Goal: Transaction & Acquisition: Purchase product/service

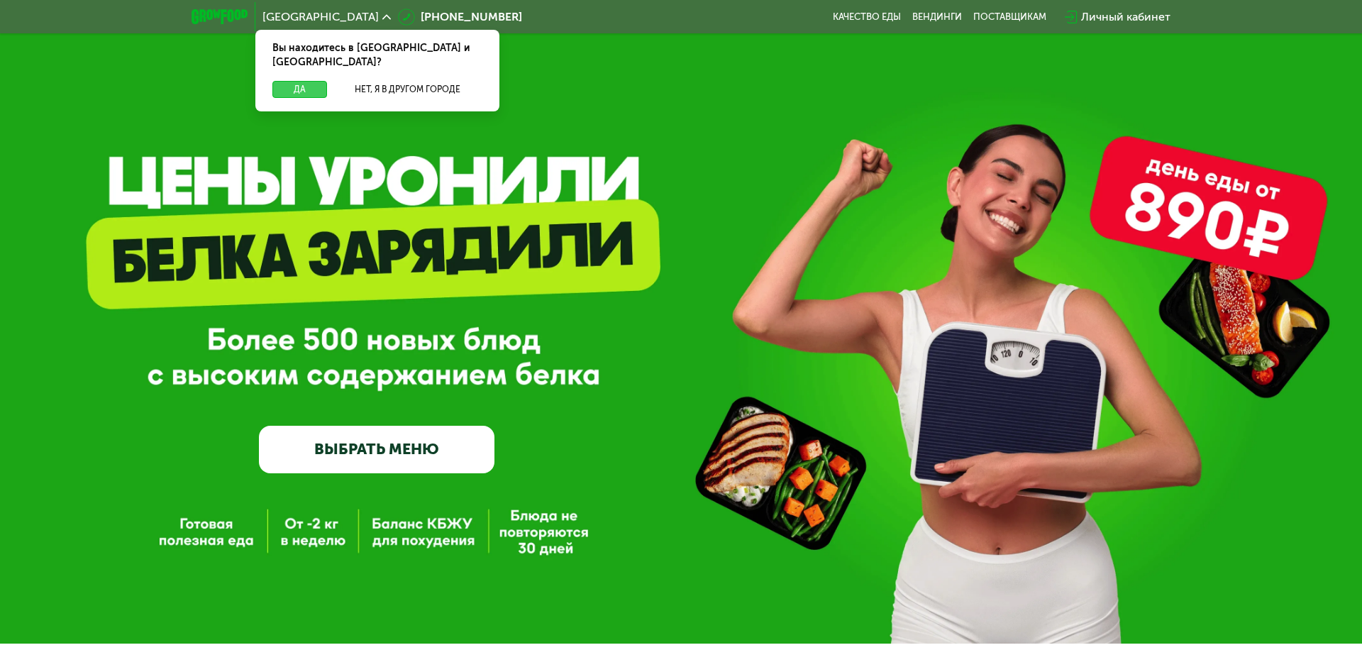
click at [299, 81] on button "Да" at bounding box center [299, 89] width 55 height 17
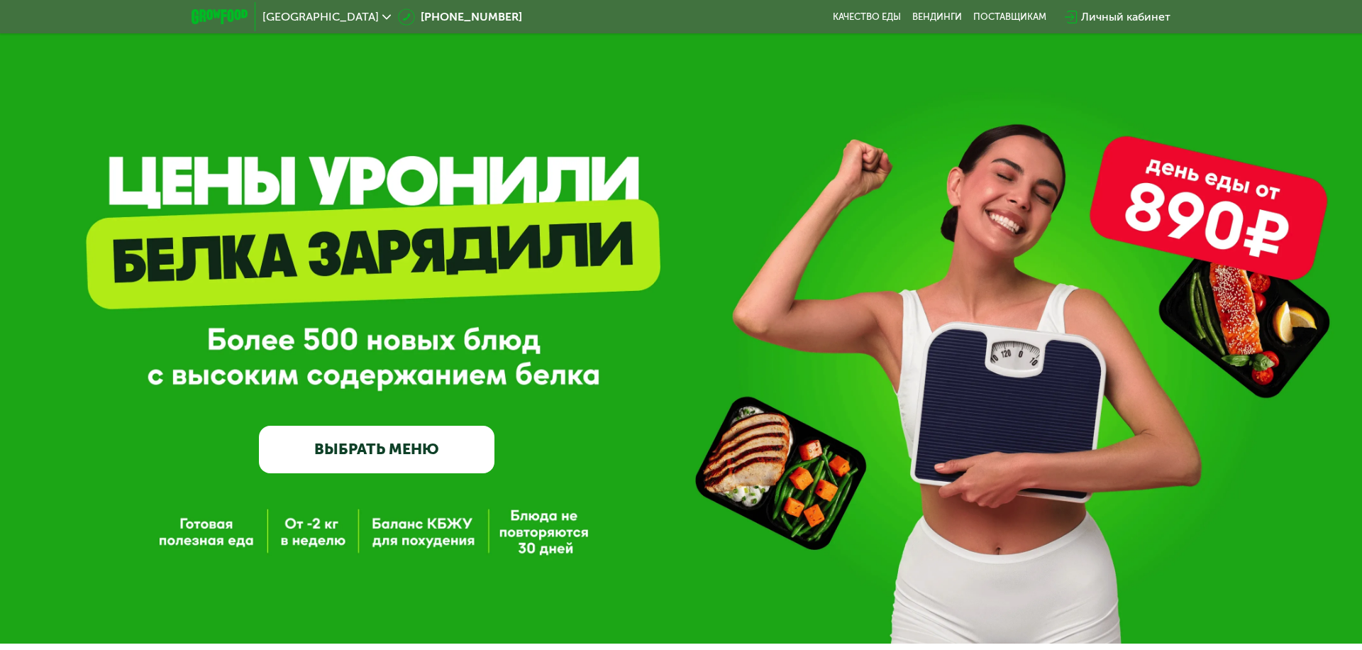
click at [289, 16] on span "Москва" at bounding box center [320, 16] width 116 height 11
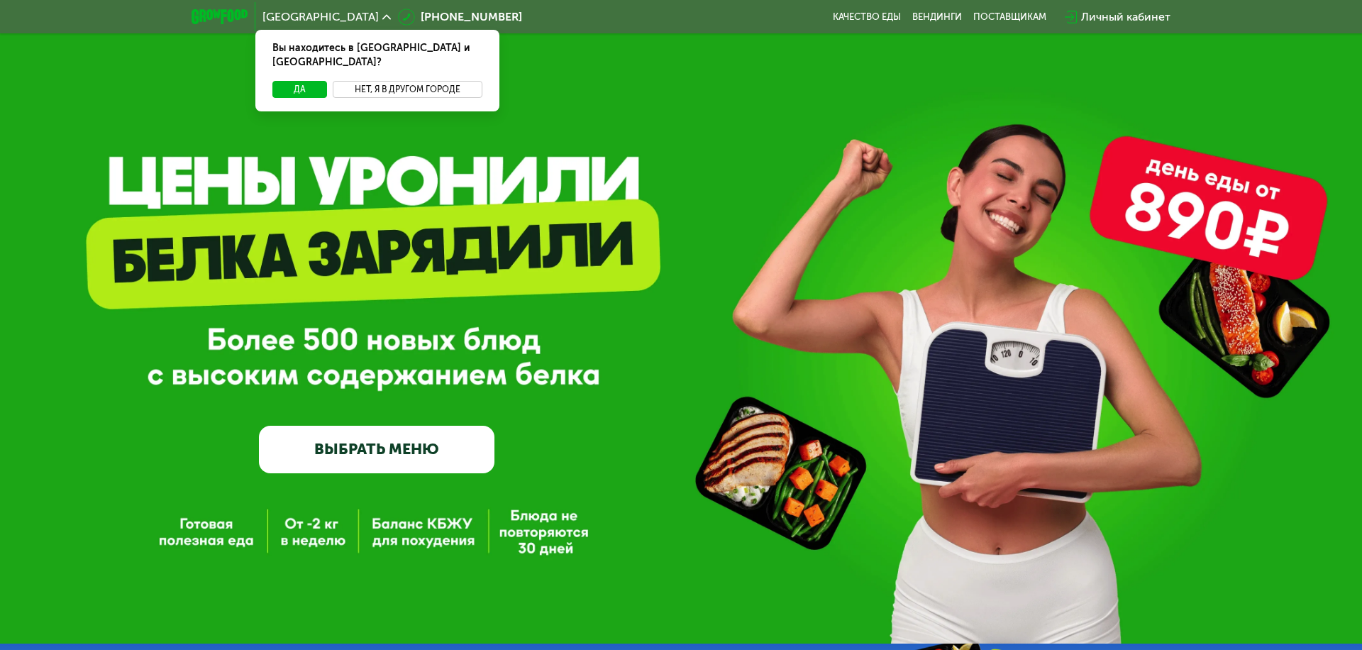
click at [407, 81] on button "Нет, я в другом городе" at bounding box center [408, 89] width 150 height 17
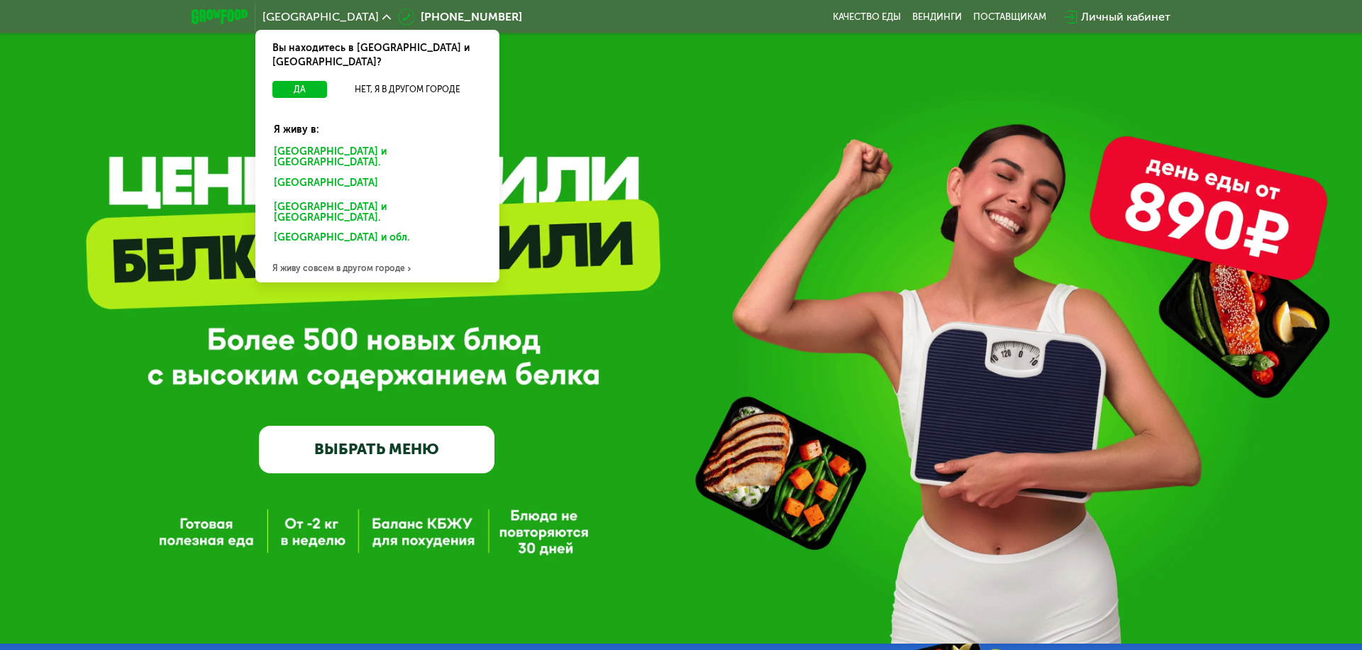
click at [377, 174] on div "Санкт-Петербурге и обл." at bounding box center [374, 185] width 221 height 23
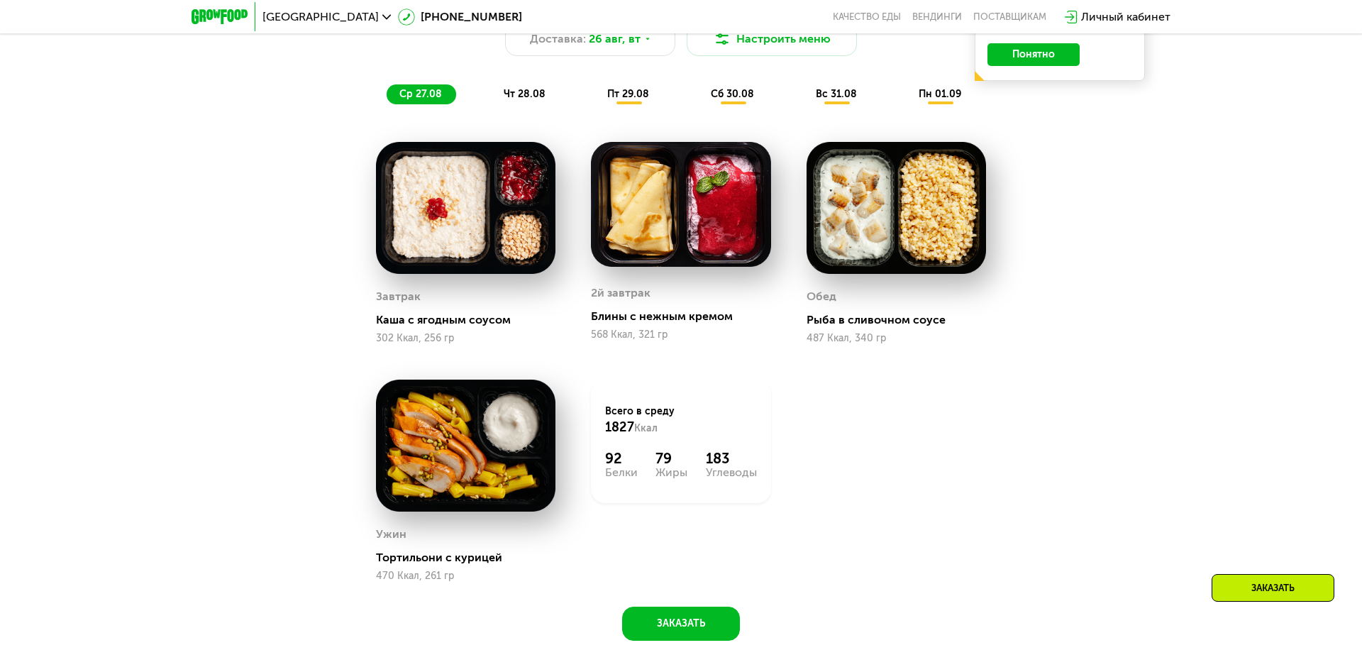
scroll to position [993, 0]
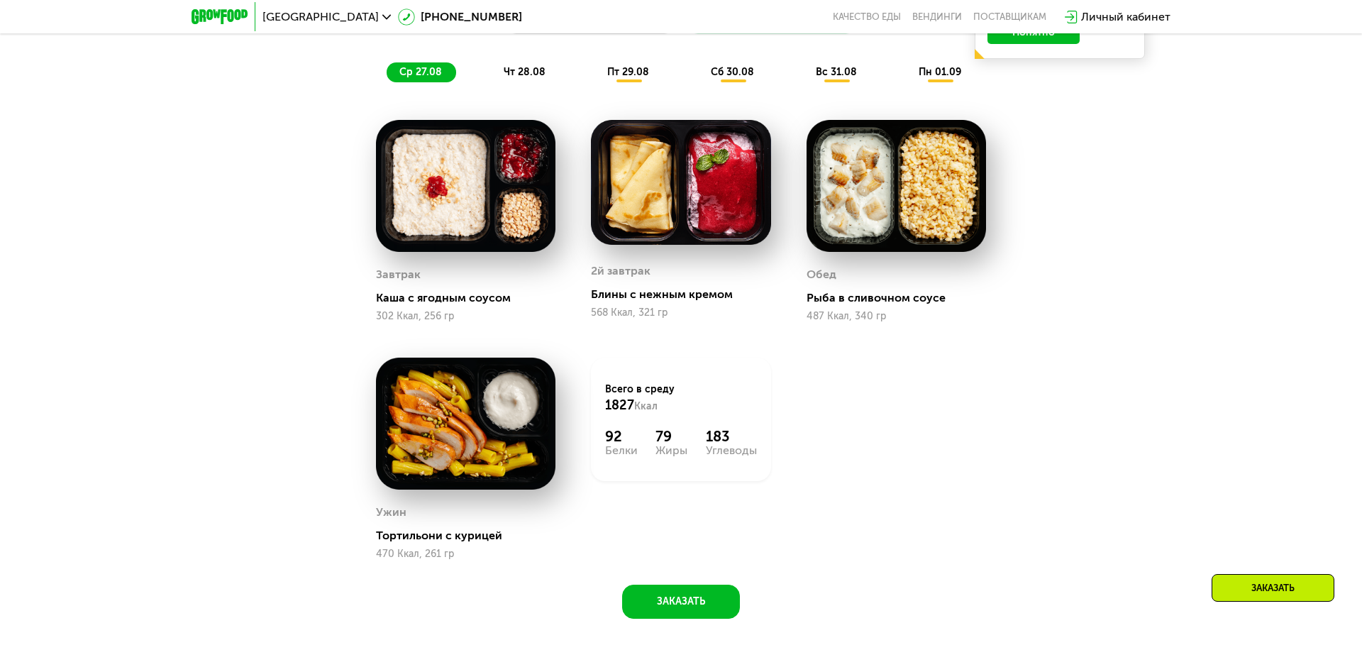
click at [420, 72] on span "ср 27.08" at bounding box center [420, 72] width 43 height 12
click at [524, 72] on span "чт 28.08" at bounding box center [525, 72] width 42 height 12
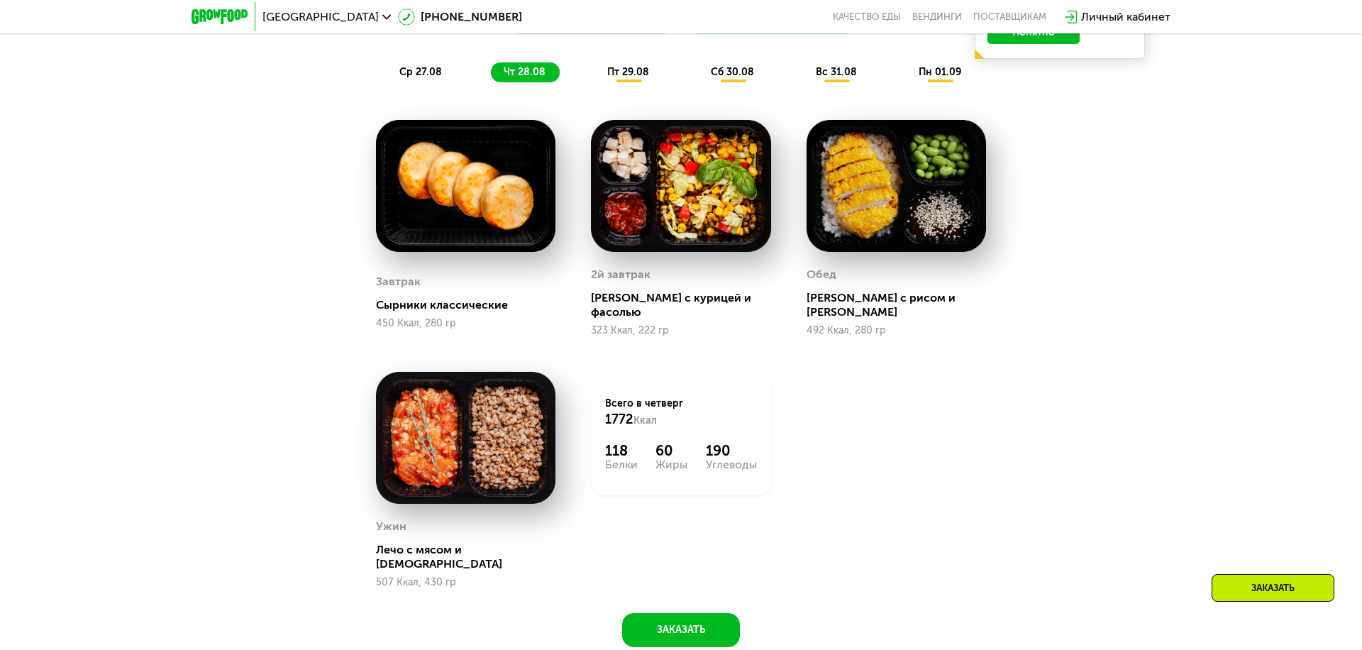
click at [628, 72] on span "пт 29.08" at bounding box center [628, 72] width 42 height 12
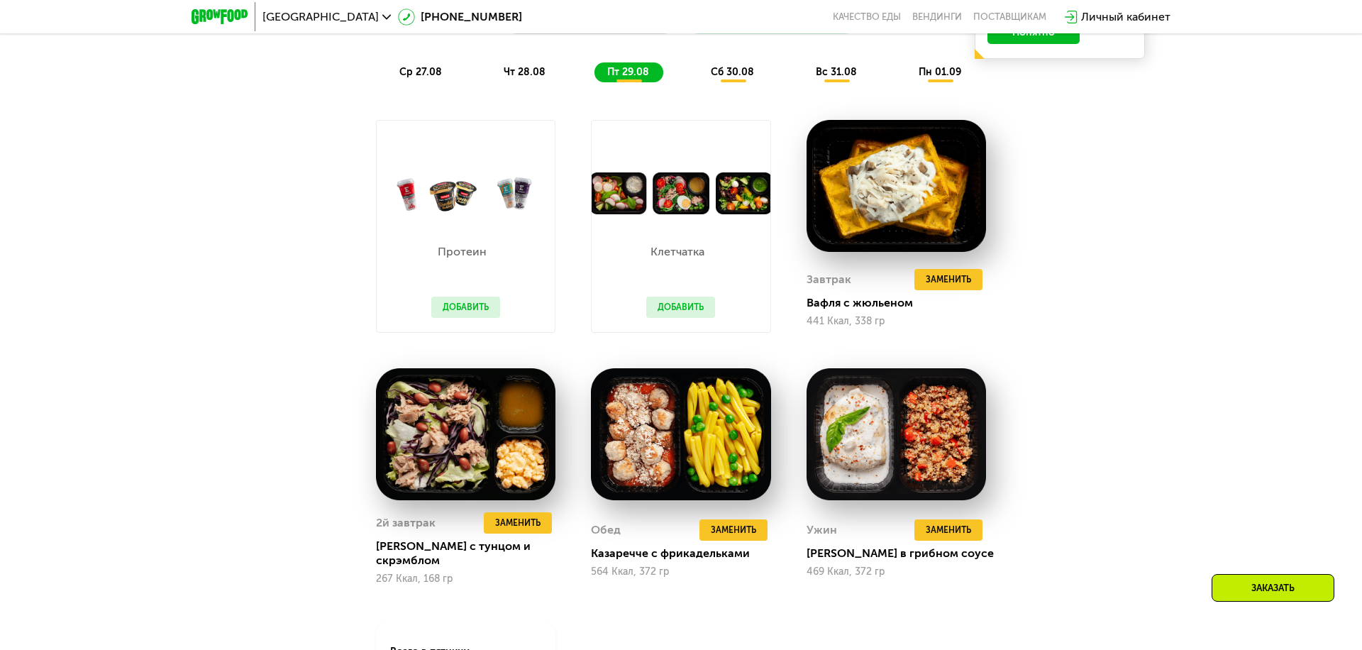
click at [733, 72] on span "сб 30.08" at bounding box center [732, 72] width 43 height 12
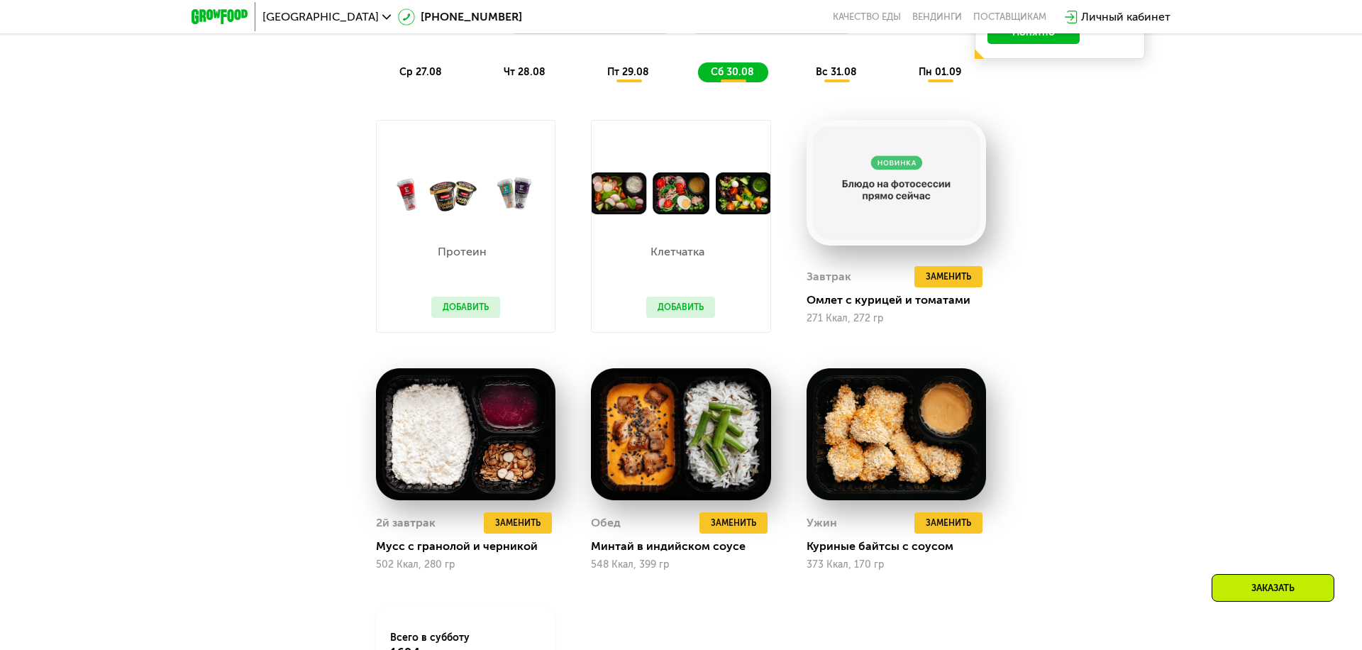
click at [836, 72] on span "вс 31.08" at bounding box center [836, 72] width 41 height 12
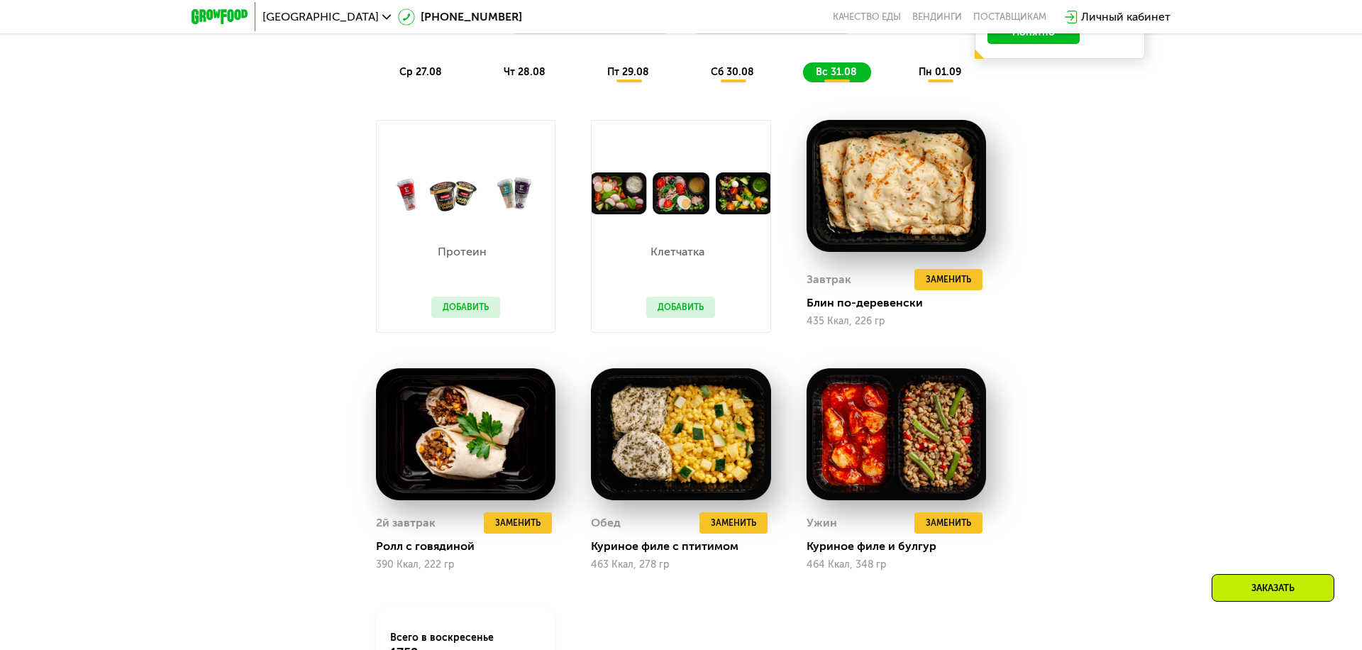
click at [941, 72] on span "пн 01.09" at bounding box center [940, 72] width 43 height 12
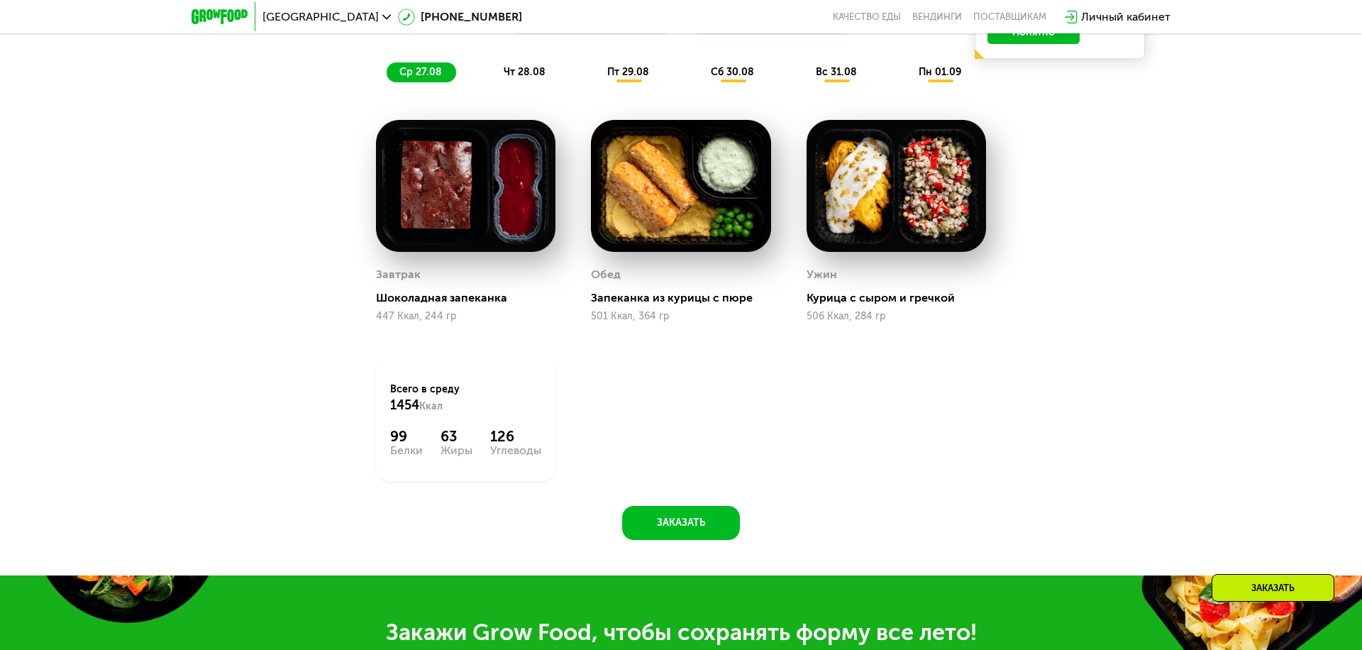
click at [420, 72] on span "ср 27.08" at bounding box center [420, 72] width 43 height 12
click at [524, 72] on span "чт 28.08" at bounding box center [525, 72] width 42 height 12
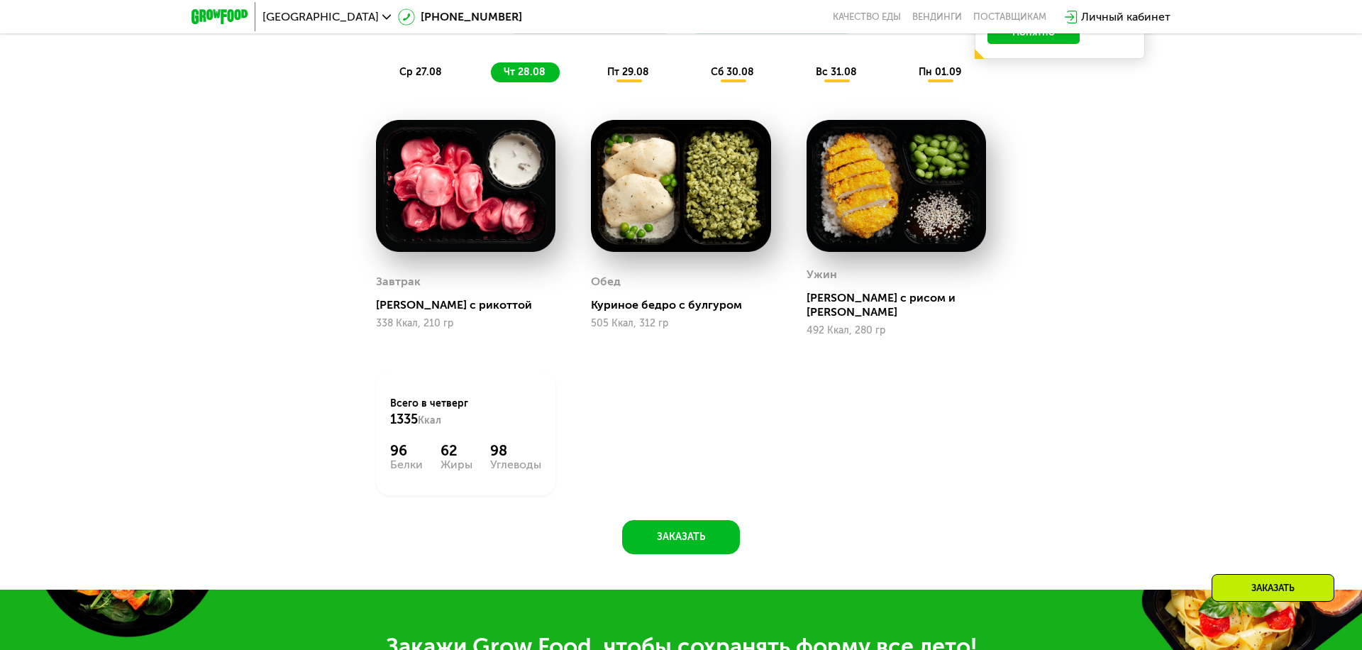
click at [628, 72] on span "пт 29.08" at bounding box center [628, 72] width 42 height 12
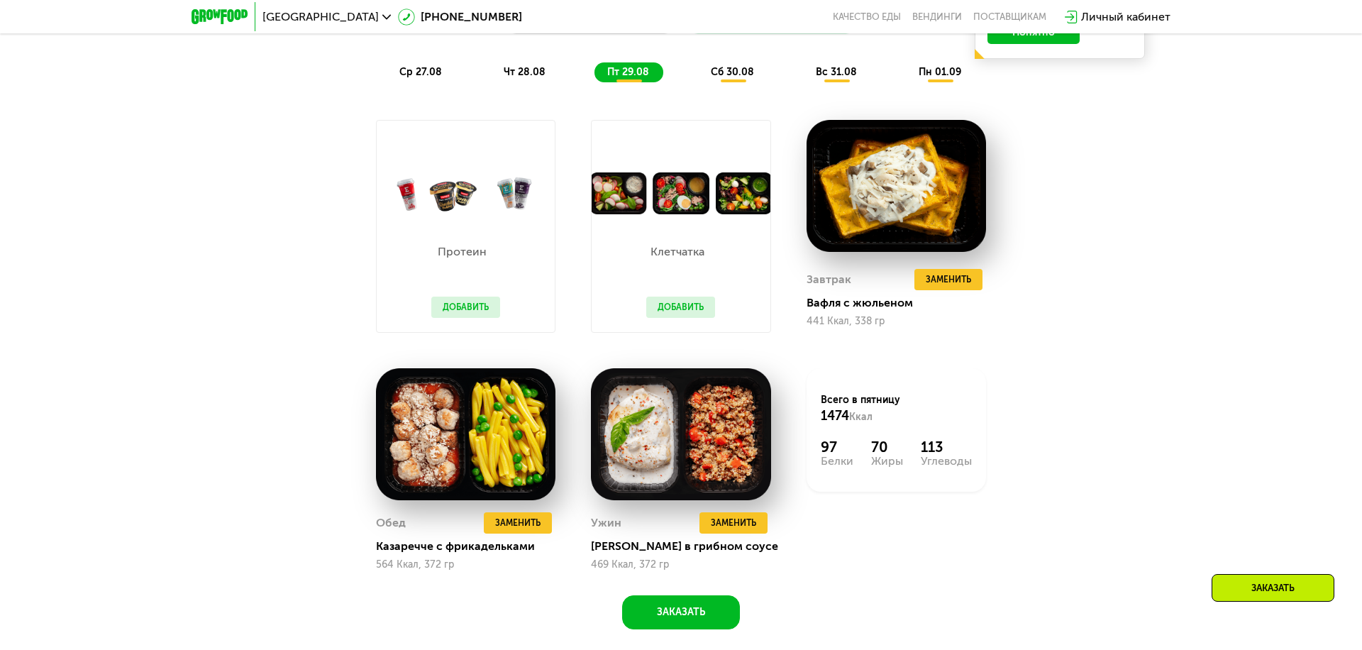
click at [733, 72] on span "сб 30.08" at bounding box center [732, 72] width 43 height 12
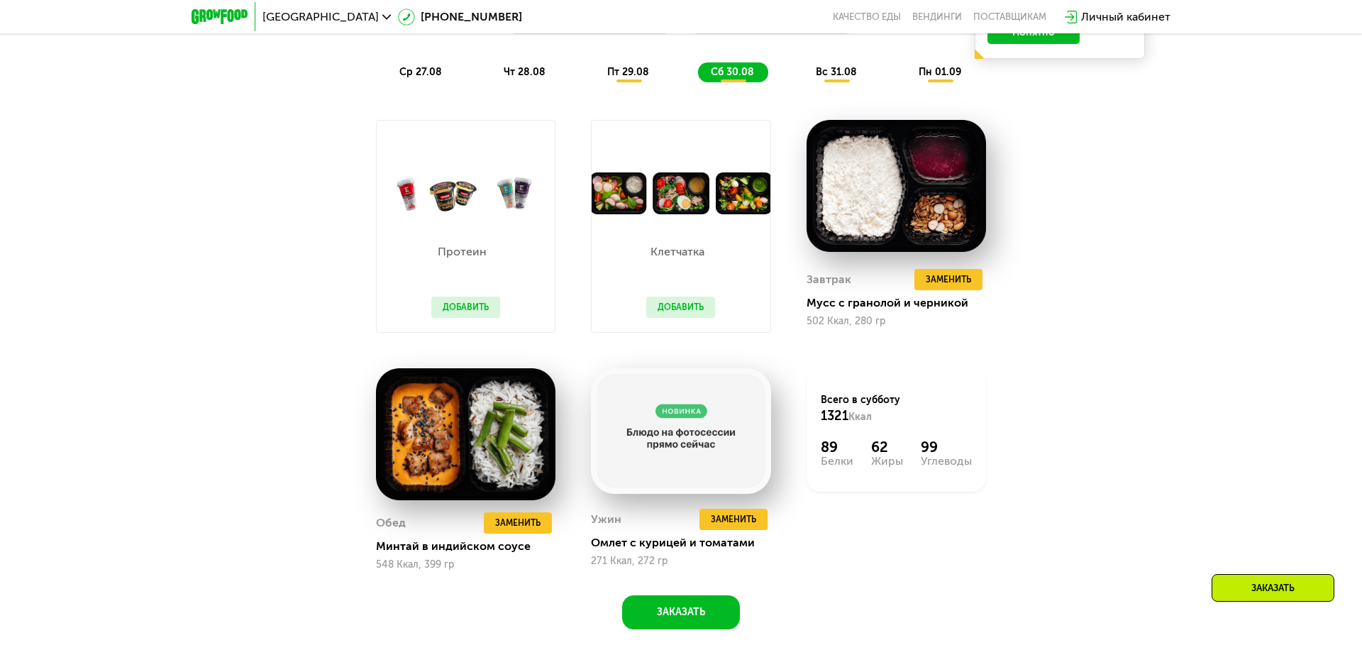
click at [836, 72] on span "вс 31.08" at bounding box center [836, 72] width 41 height 12
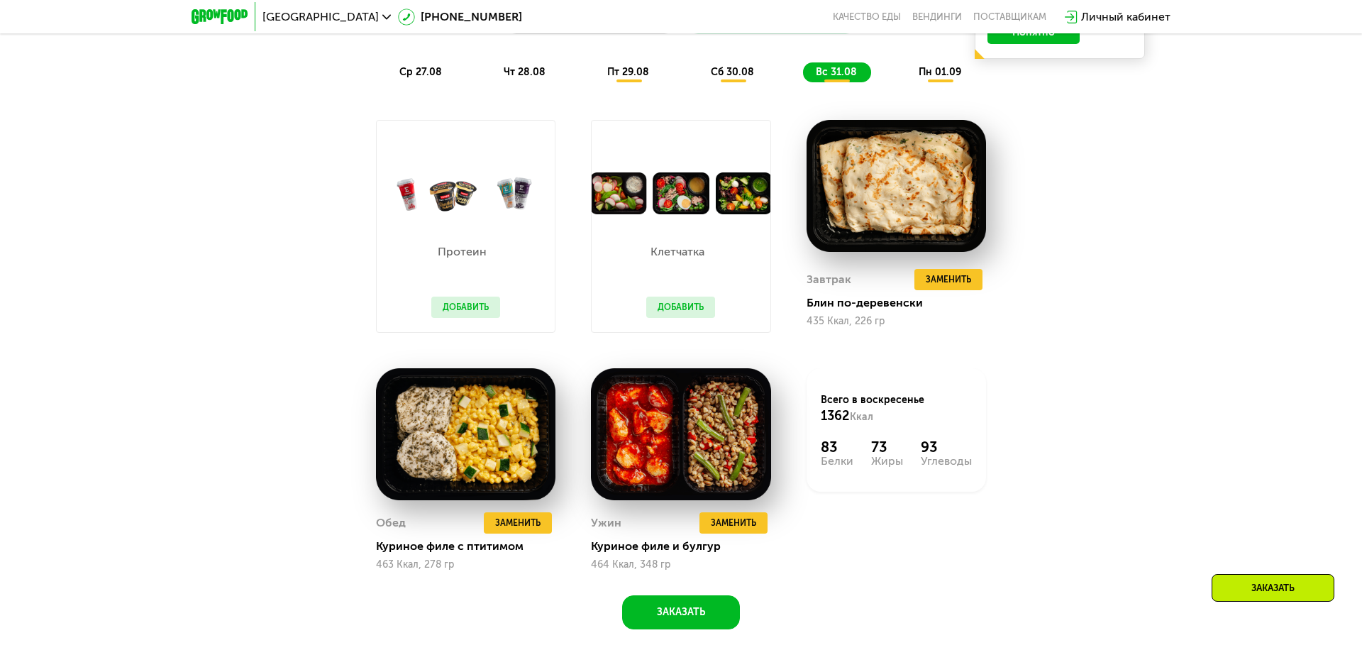
click at [941, 72] on span "пн 01.09" at bounding box center [940, 72] width 43 height 12
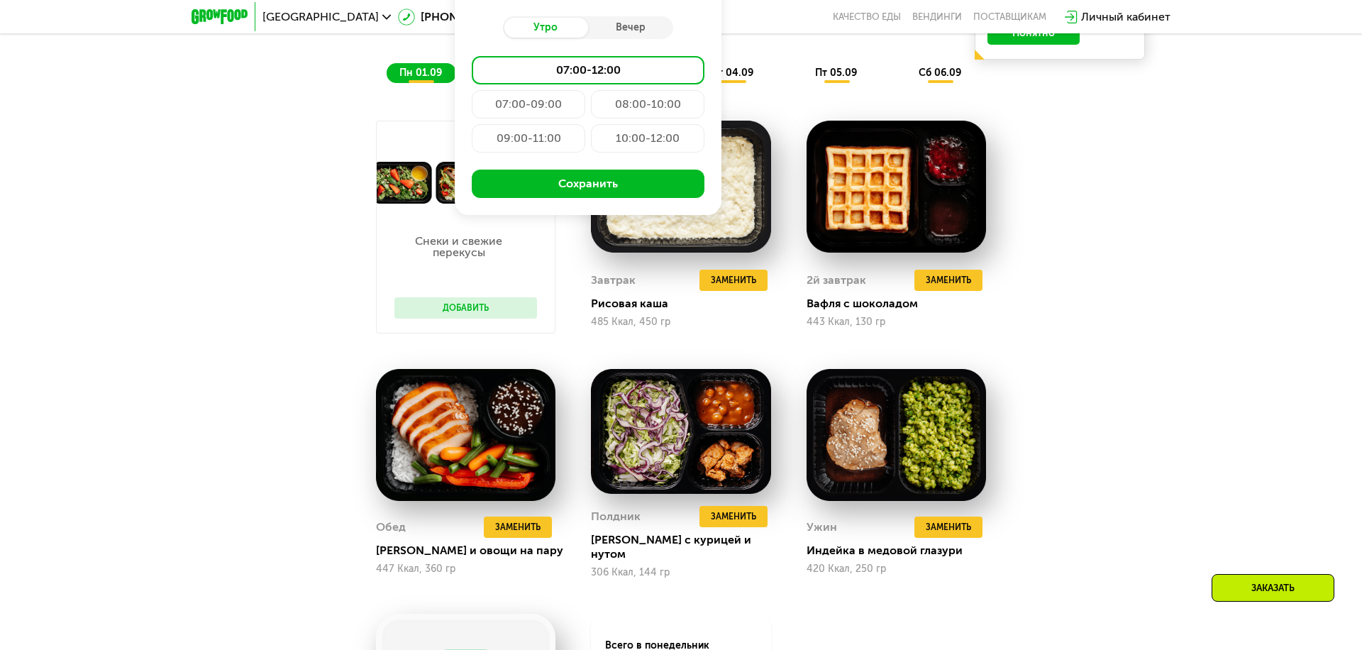
type input "**********"
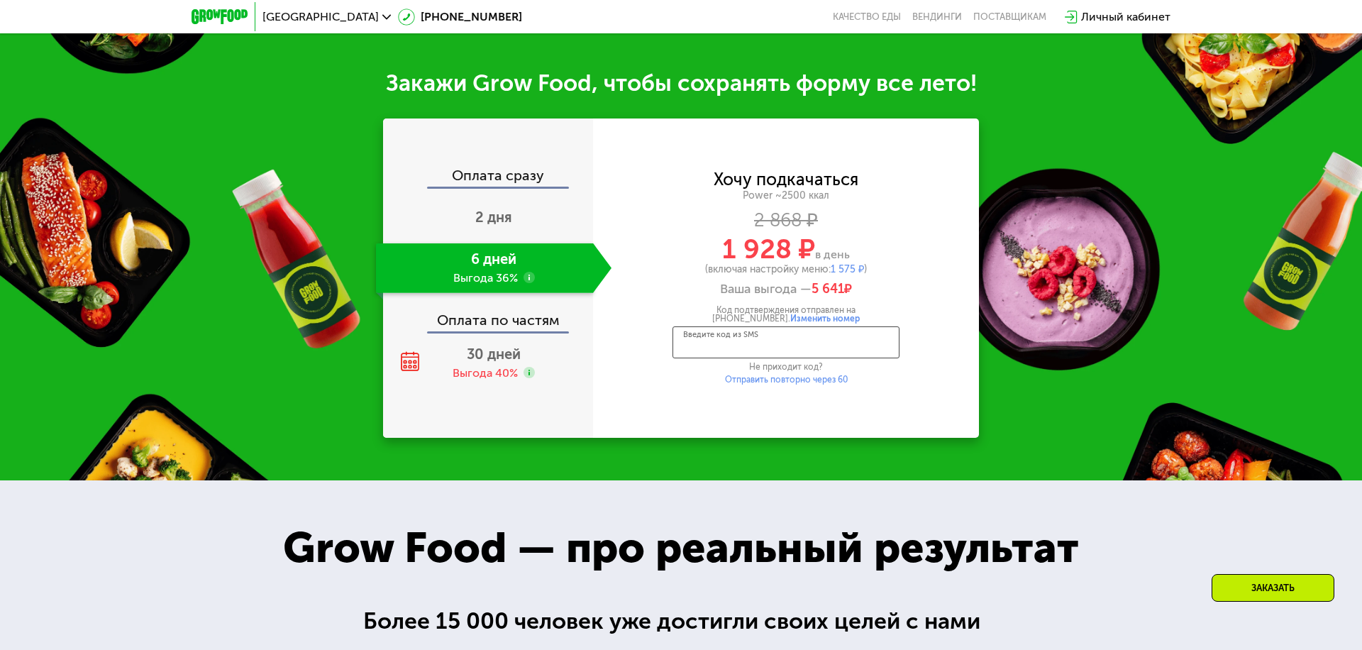
scroll to position [1920, 0]
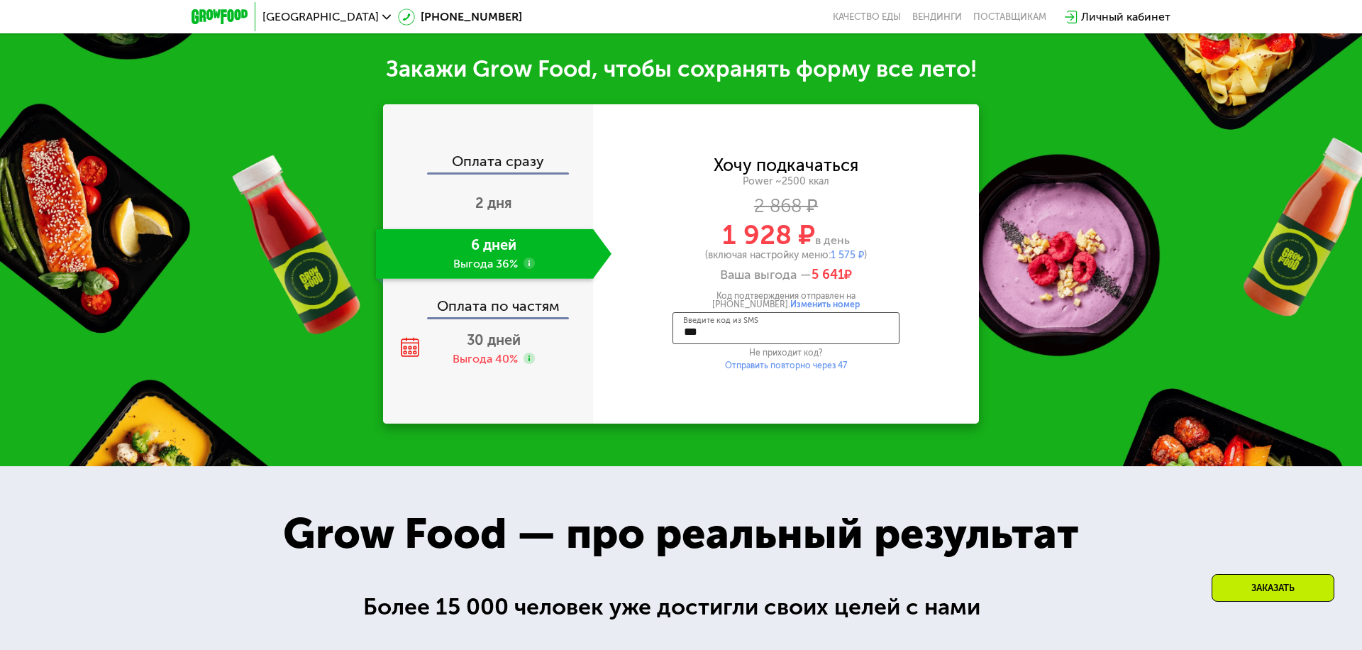
type input "****"
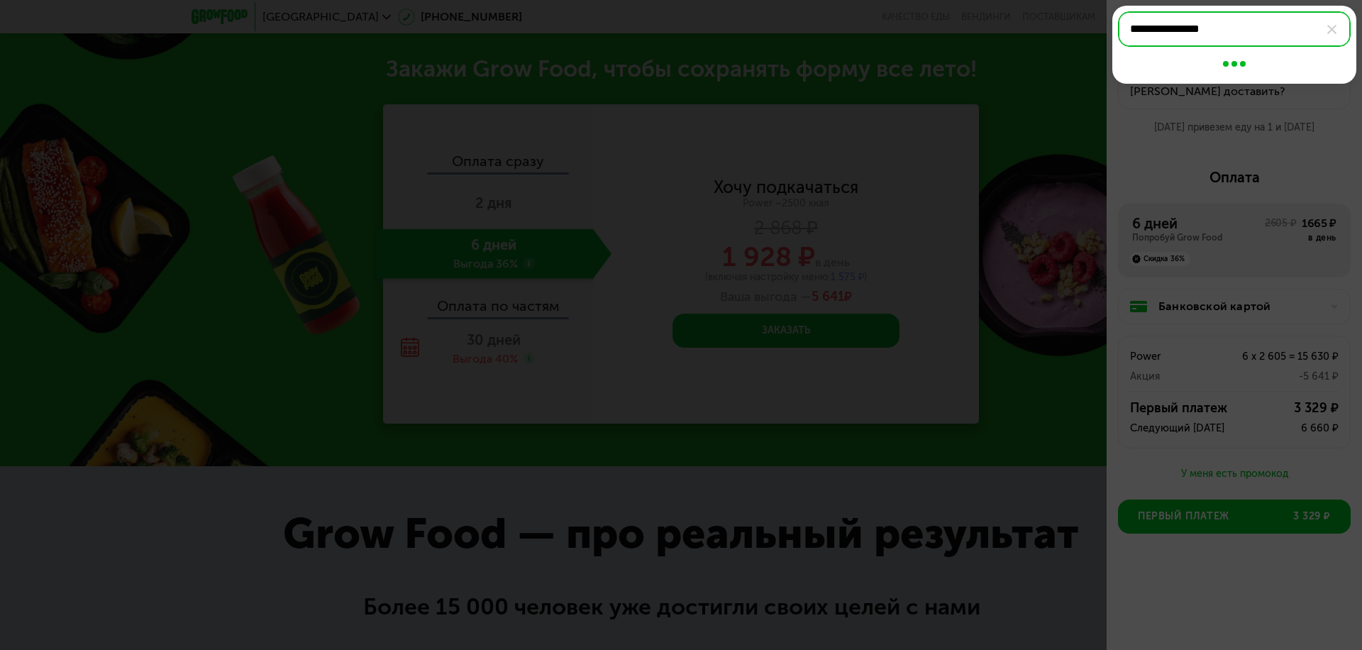
type input "**********"
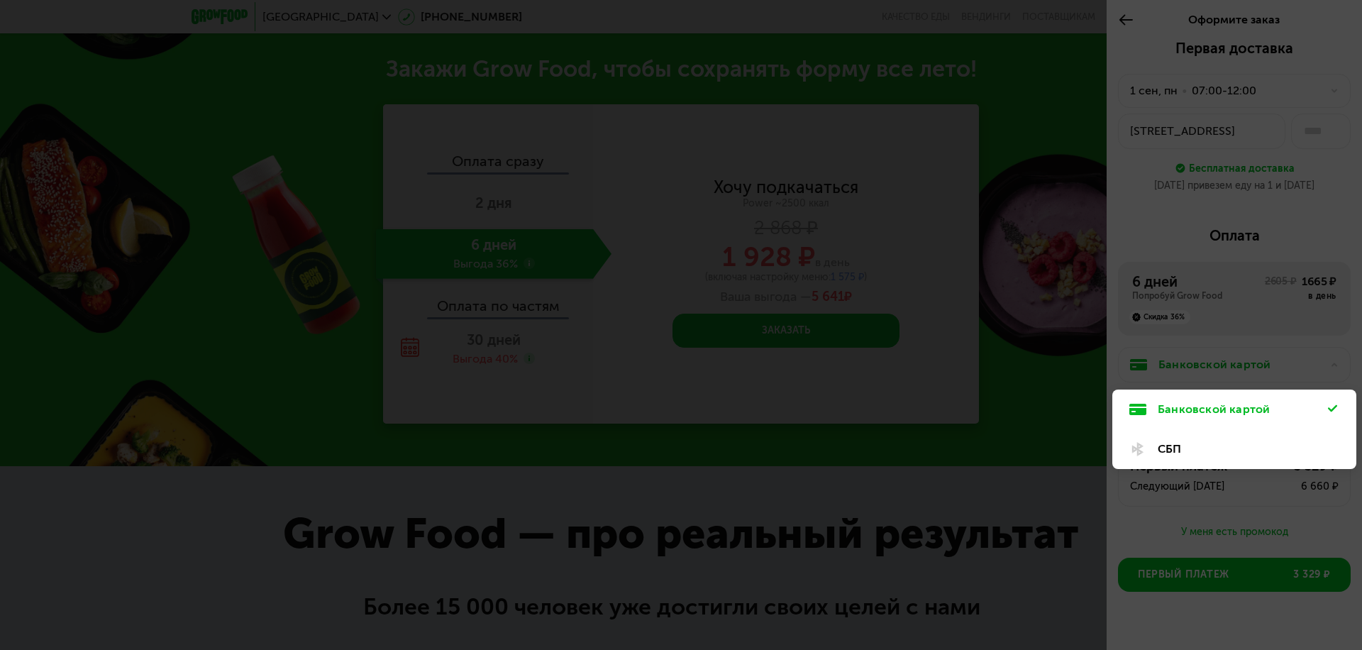
scroll to position [24, 0]
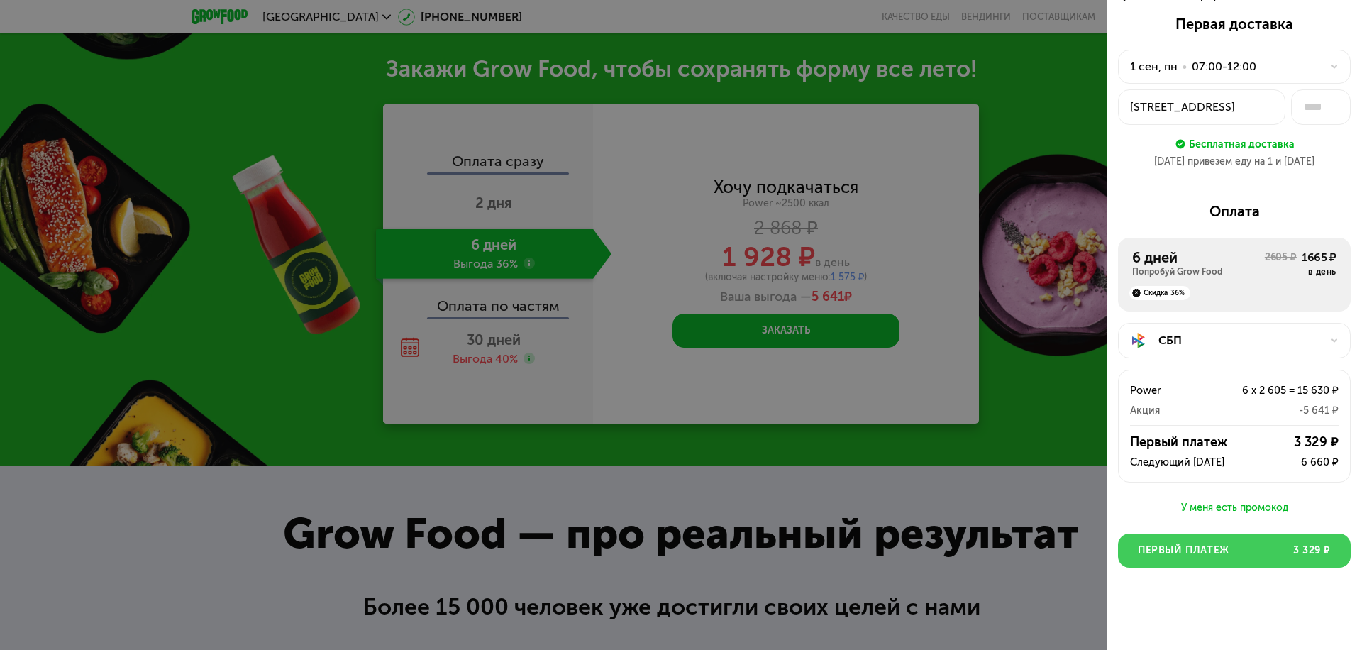
click at [1234, 550] on button "Первый платеж 3 329 ₽" at bounding box center [1234, 550] width 233 height 34
